Goal: Information Seeking & Learning: Understand process/instructions

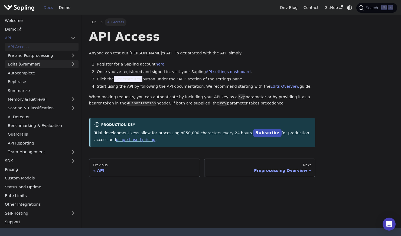
click at [42, 62] on link "Edits (Grammar)" at bounding box center [42, 64] width 74 height 8
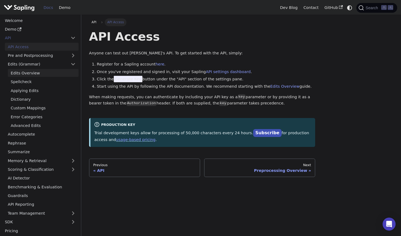
click at [41, 72] on link "Edits Overview" at bounding box center [43, 73] width 71 height 8
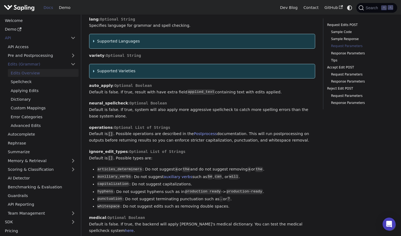
scroll to position [610, 0]
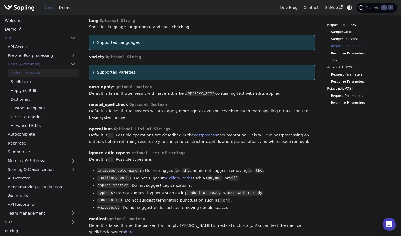
click at [106, 102] on strong "neural_spellcheck" at bounding box center [108, 104] width 39 height 4
copy strong "neural_spellcheck"
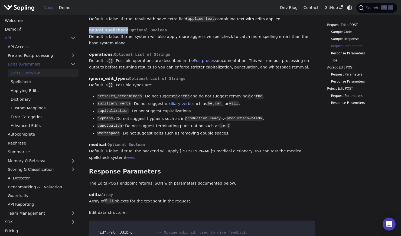
scroll to position [683, 0]
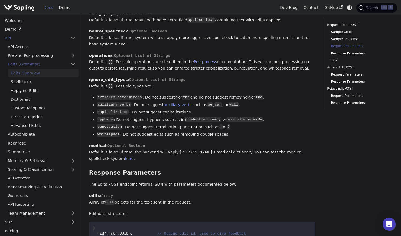
click at [107, 110] on code "capitalization" at bounding box center [113, 111] width 32 height 5
copy code "capitalization"
click at [243, 131] on li "whitespace : Do not suggest edits such as removing double spaces." at bounding box center [206, 134] width 218 height 6
